Goal: Browse casually

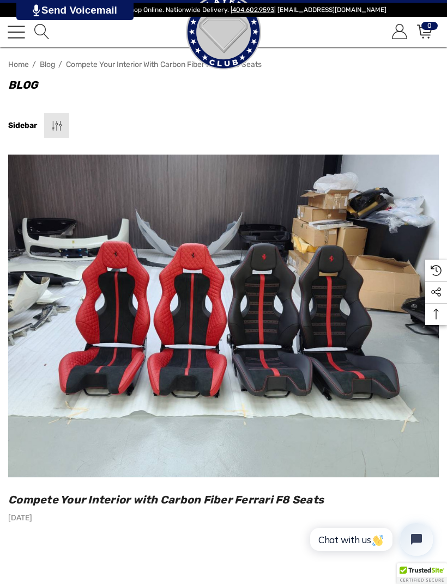
click at [222, 41] on img at bounding box center [223, 32] width 109 height 109
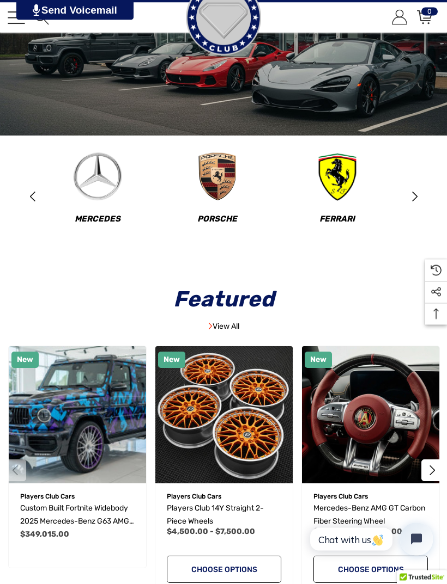
scroll to position [129, 0]
click at [347, 179] on img at bounding box center [337, 176] width 49 height 49
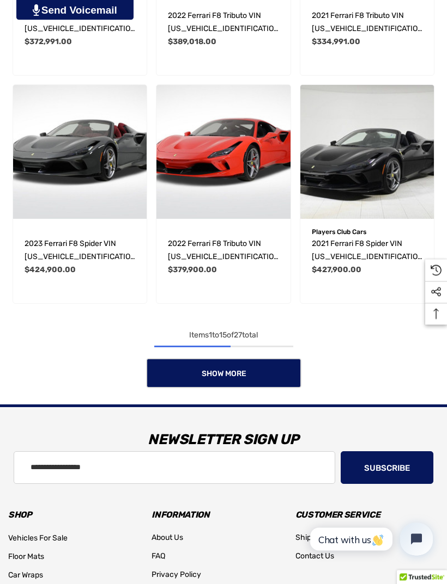
scroll to position [1082, 0]
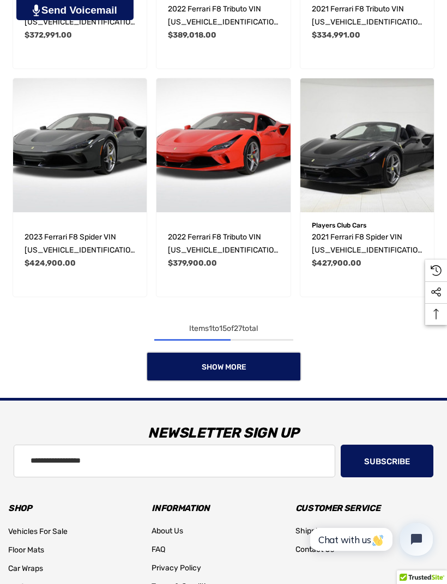
click at [288, 369] on link "Show More" at bounding box center [223, 367] width 155 height 30
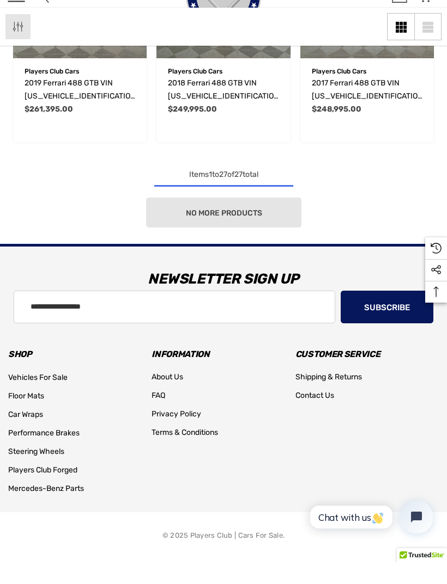
scroll to position [2046, 0]
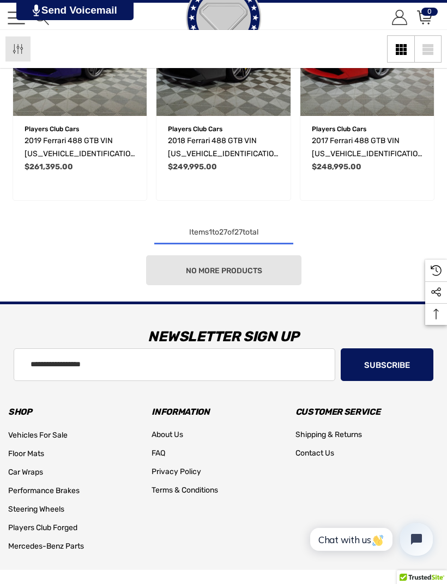
click at [290, 273] on div "No more products" at bounding box center [223, 270] width 430 height 30
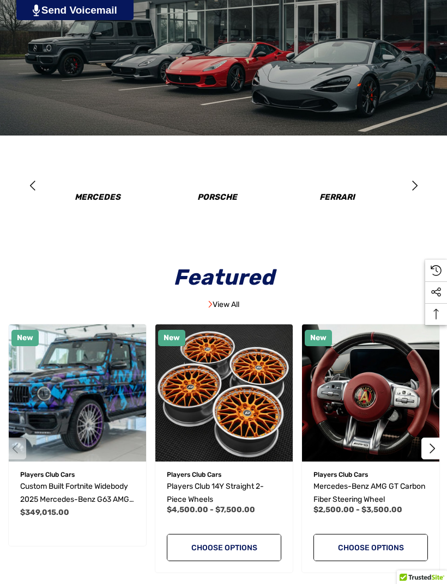
scroll to position [129, 0]
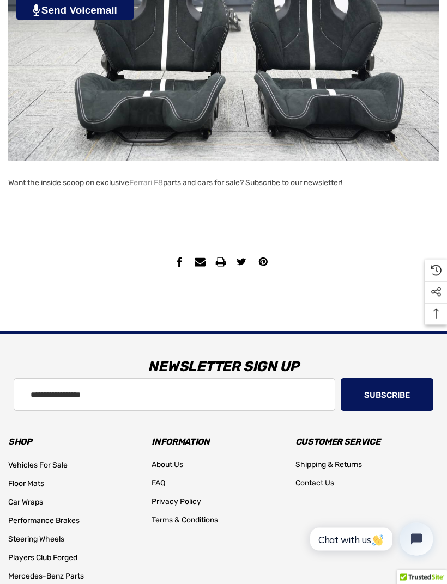
scroll to position [1080, 0]
